Goal: Task Accomplishment & Management: Use online tool/utility

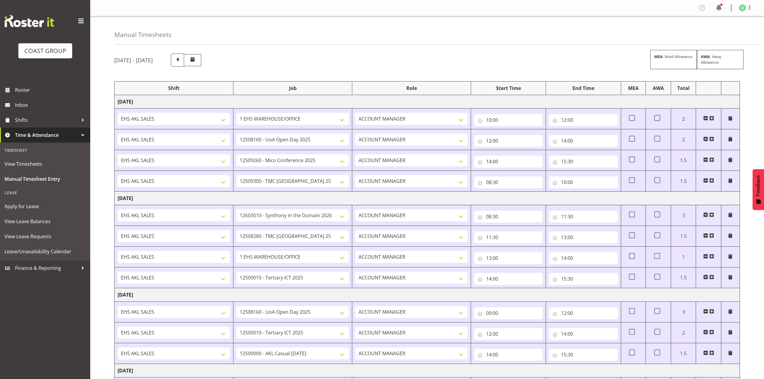
select select "69"
select select "9993"
select select "10275"
select select "10396"
select select "9906"
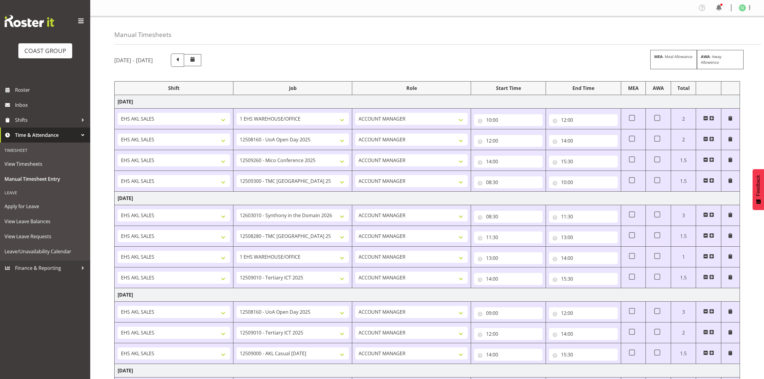
select select "10395"
select select "69"
select select "8955"
select select "9993"
select select "8955"
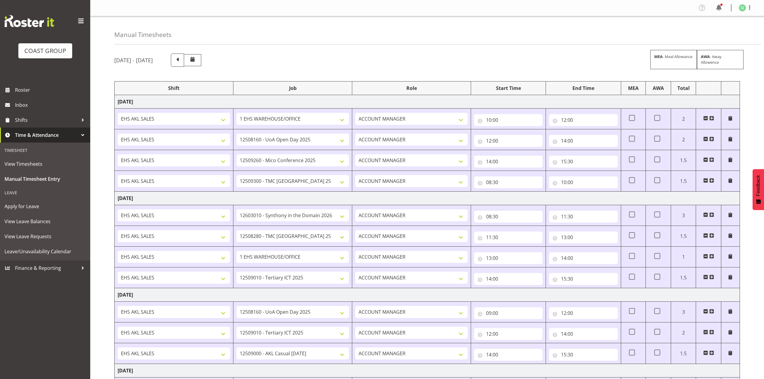
select select "8653"
select select "8955"
select select "9993"
select select "8955"
select select "10275"
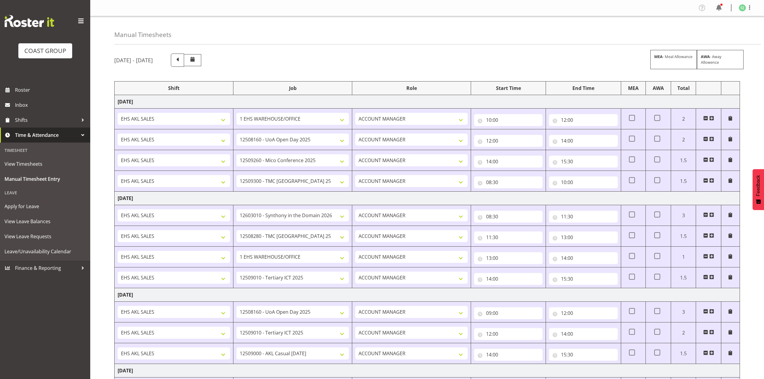
select select "8955"
select select "9993"
select select "10395"
select select "69"
